Goal: Task Accomplishment & Management: Complete application form

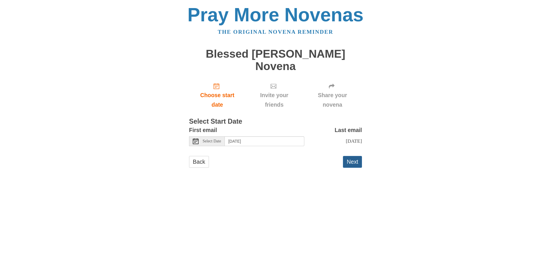
click at [349, 156] on button "Next" at bounding box center [352, 162] width 19 height 12
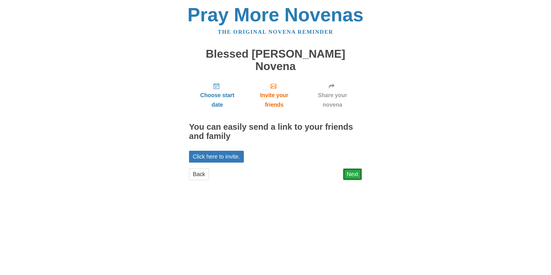
click at [353, 168] on link "Next" at bounding box center [352, 174] width 19 height 12
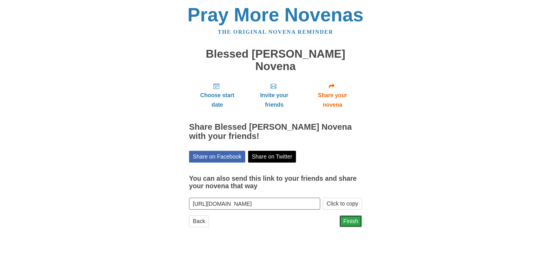
click at [350, 215] on link "Finish" at bounding box center [350, 221] width 22 height 12
